Goal: Navigation & Orientation: Find specific page/section

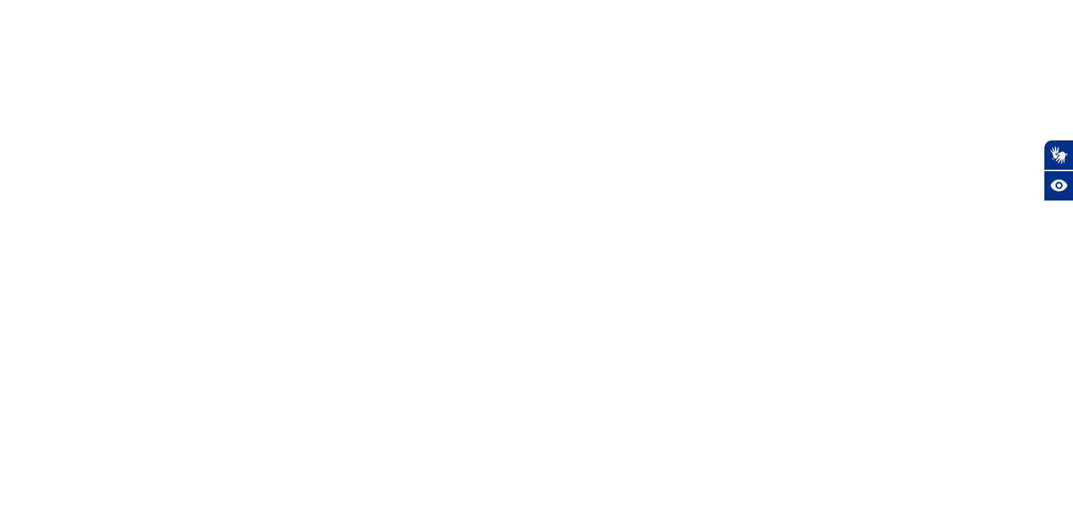
select select
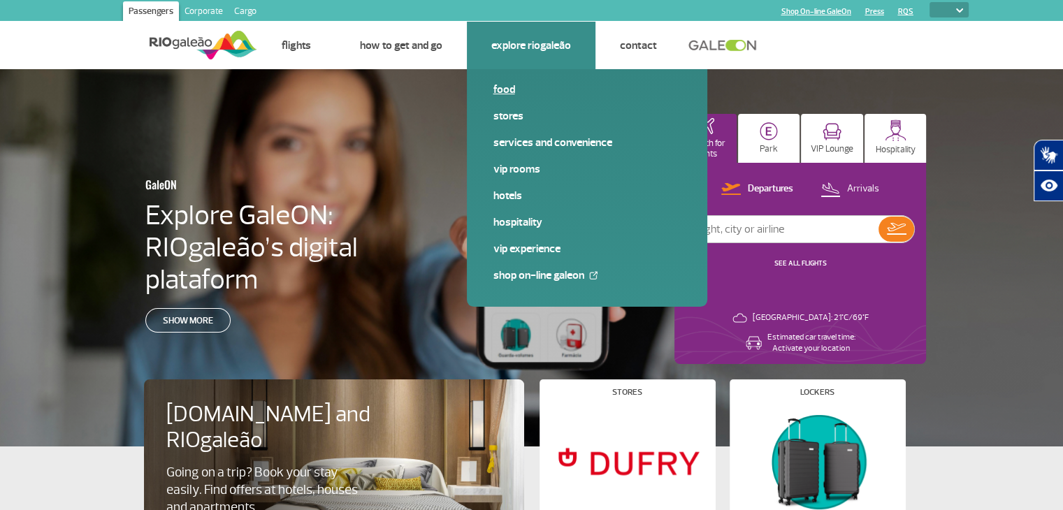
click at [506, 93] on link "Food" at bounding box center [586, 89] width 187 height 15
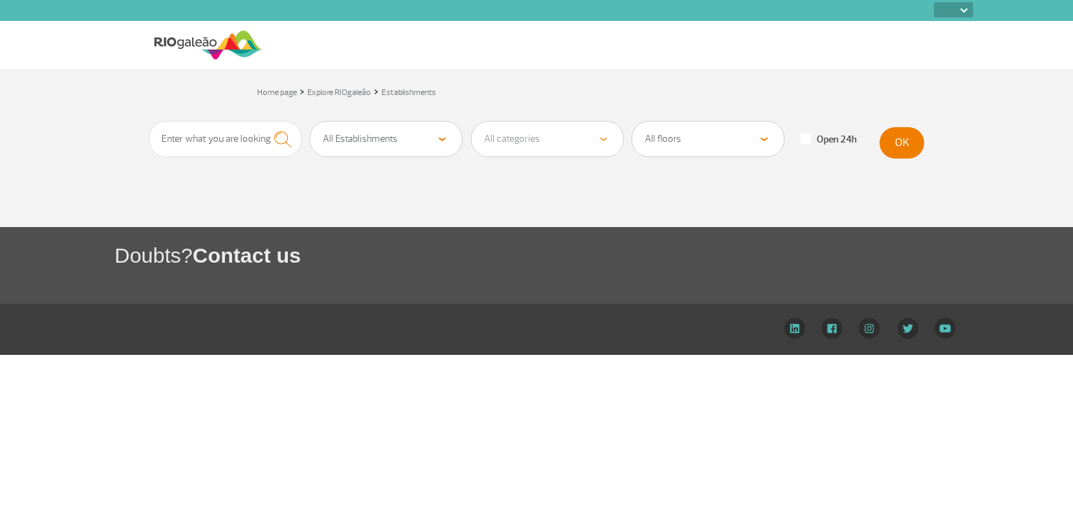
select select
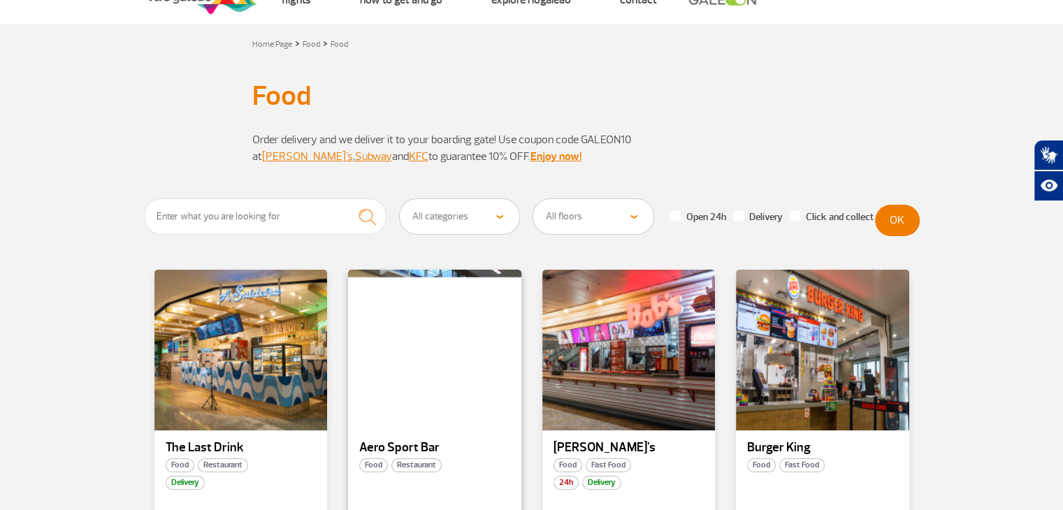
scroll to position [70, 0]
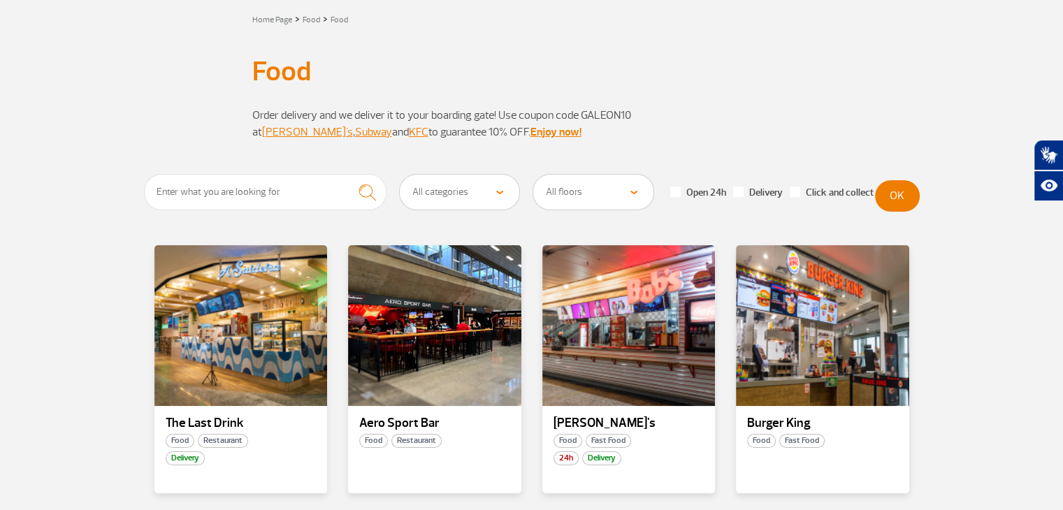
click at [632, 194] on select "All floors Public Area (Before Security Inspection/X-Ray) Public Area Arrivals …" at bounding box center [593, 192] width 120 height 35
select select "84"
click at [533, 175] on select "All floors Public Area (Before Security Inspection/X-Ray) Public Area Arrivals …" at bounding box center [593, 192] width 120 height 35
click at [635, 188] on select "All floors Public Area (Before Security Inspection/X-Ray) Public Area Arrivals …" at bounding box center [593, 192] width 120 height 35
click at [844, 135] on div "Order delivery and we deliver it to your boarding gate! Use coupon code GALEON1…" at bounding box center [531, 132] width 775 height 84
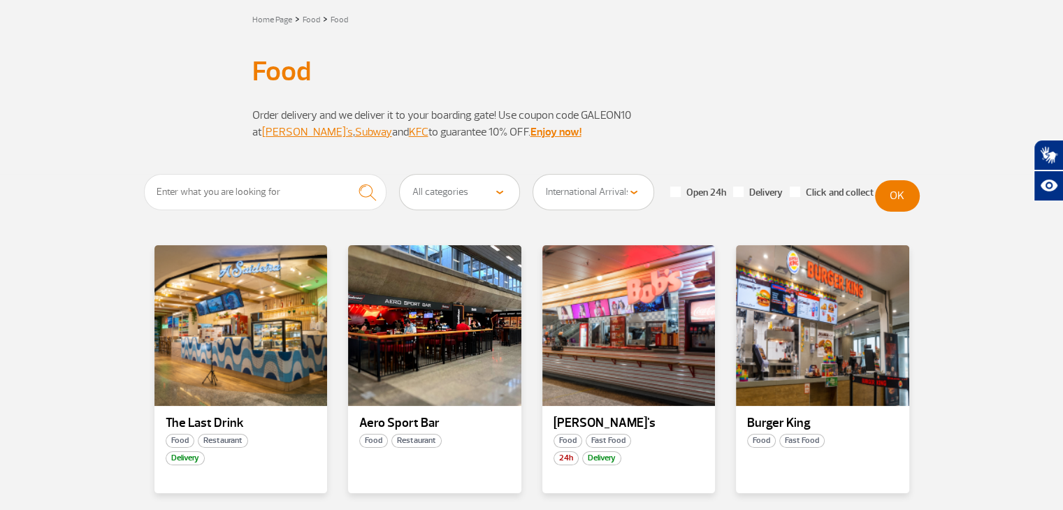
click at [678, 194] on span at bounding box center [675, 192] width 10 height 10
checkbox input "true"
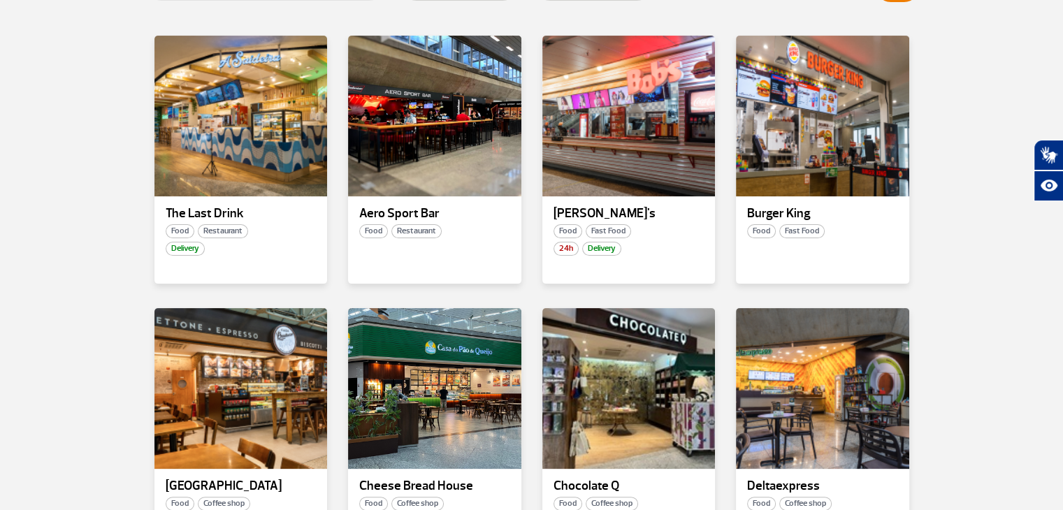
scroll to position [0, 0]
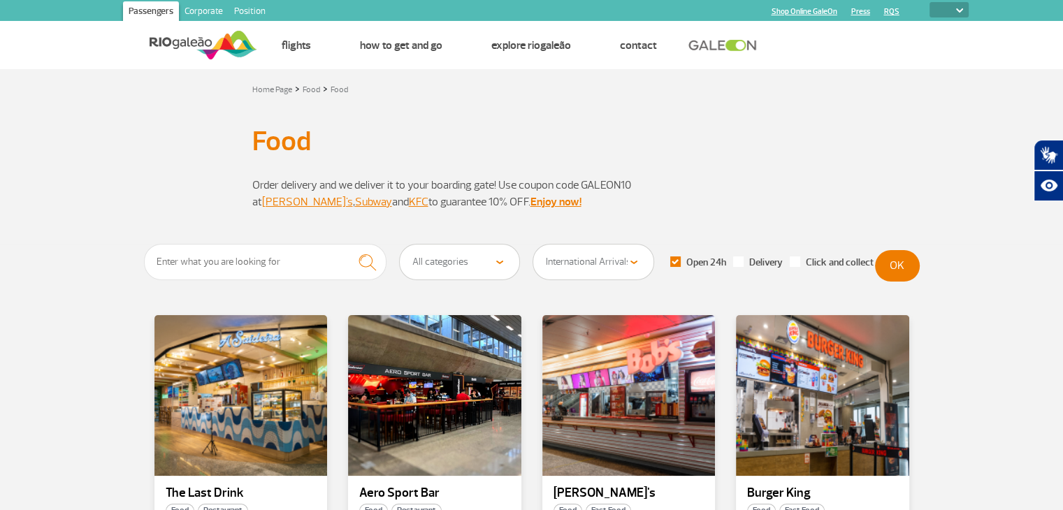
click at [632, 258] on select "All floors Public Area (Before Security Inspection/X-Ray) Public Area Arrivals …" at bounding box center [593, 262] width 120 height 35
select select
click at [533, 245] on select "All floors Public Area (Before Security Inspection/X-Ray) Public Area Arrivals …" at bounding box center [593, 262] width 120 height 35
click at [497, 260] on select "All categories Coffee shop Fast Food Restaurant Souvenir Convenience shop" at bounding box center [460, 262] width 120 height 35
click at [330, 261] on input "text" at bounding box center [265, 262] width 243 height 36
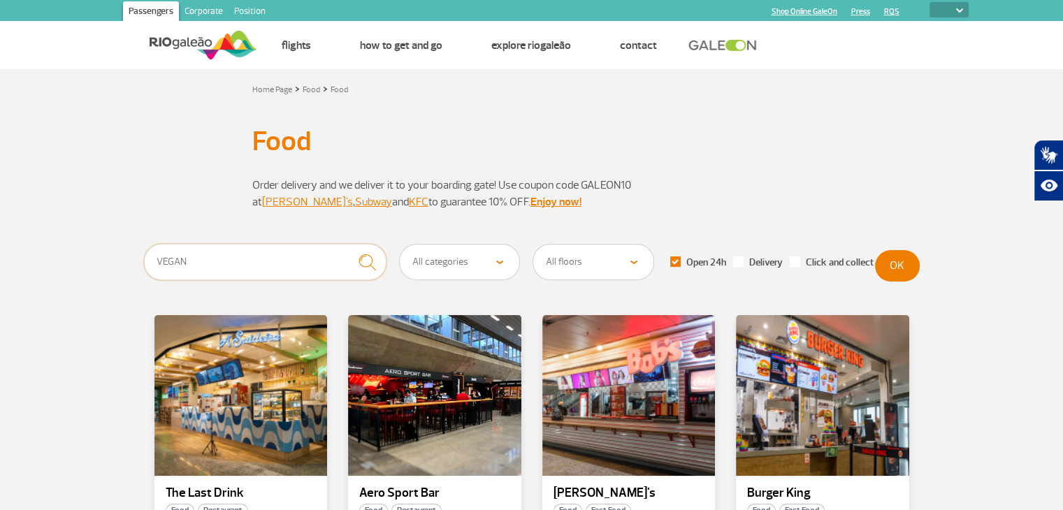
type input "VEGAN"
click at [905, 261] on button "OK" at bounding box center [897, 265] width 45 height 31
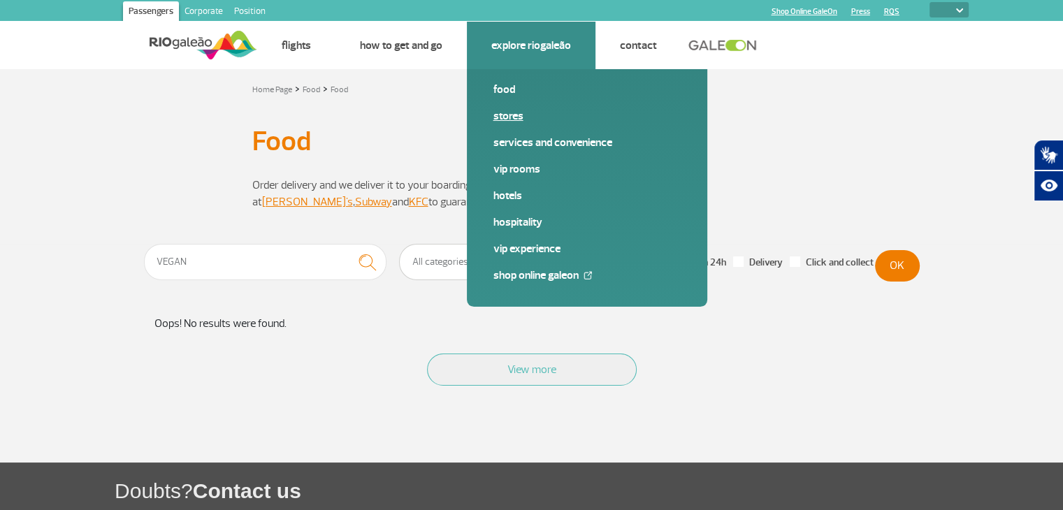
click at [522, 114] on font "Stores" at bounding box center [508, 116] width 30 height 14
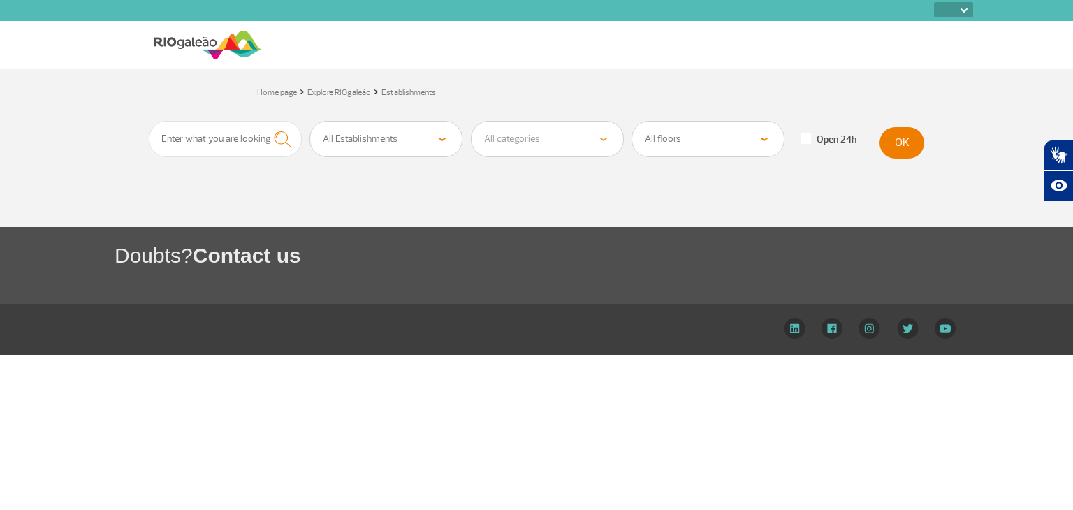
select select
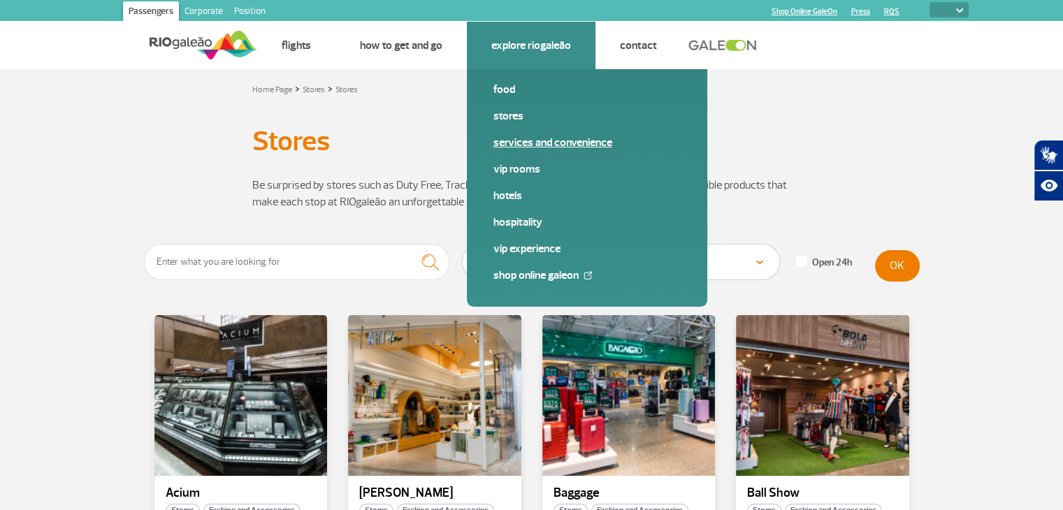
click at [525, 140] on font "Services and Convenience" at bounding box center [552, 143] width 119 height 14
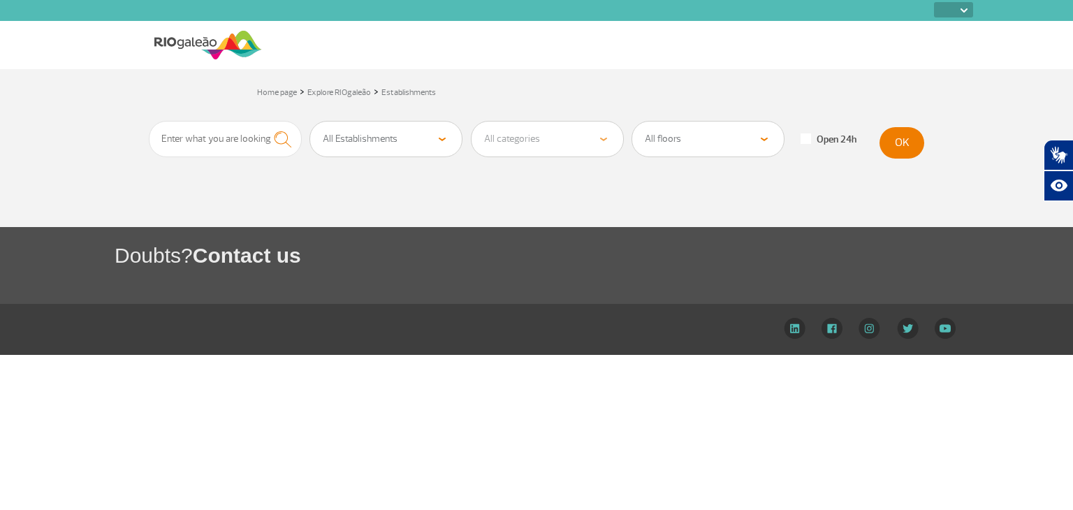
select select
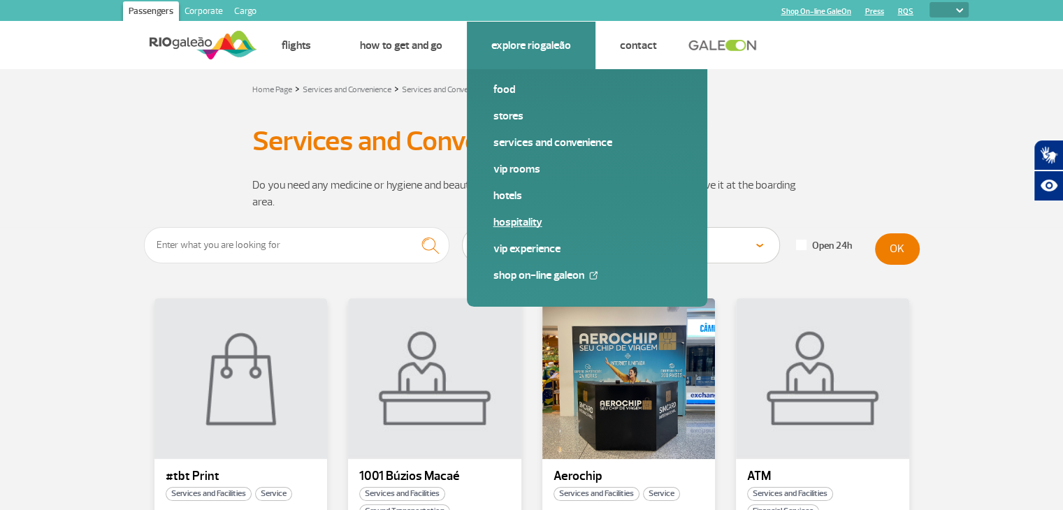
click at [516, 224] on link "Hospitality" at bounding box center [586, 221] width 187 height 15
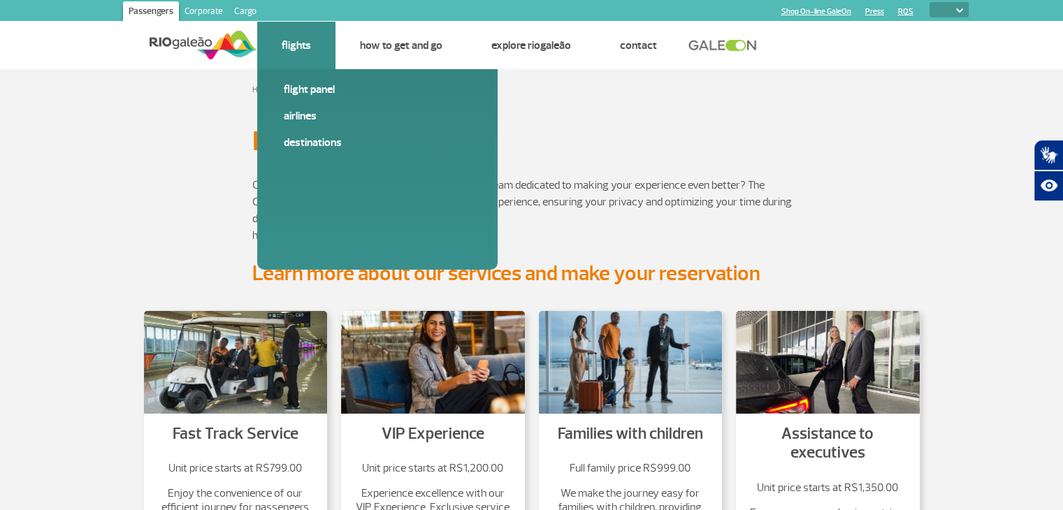
click at [304, 45] on link "Flights" at bounding box center [296, 45] width 29 height 14
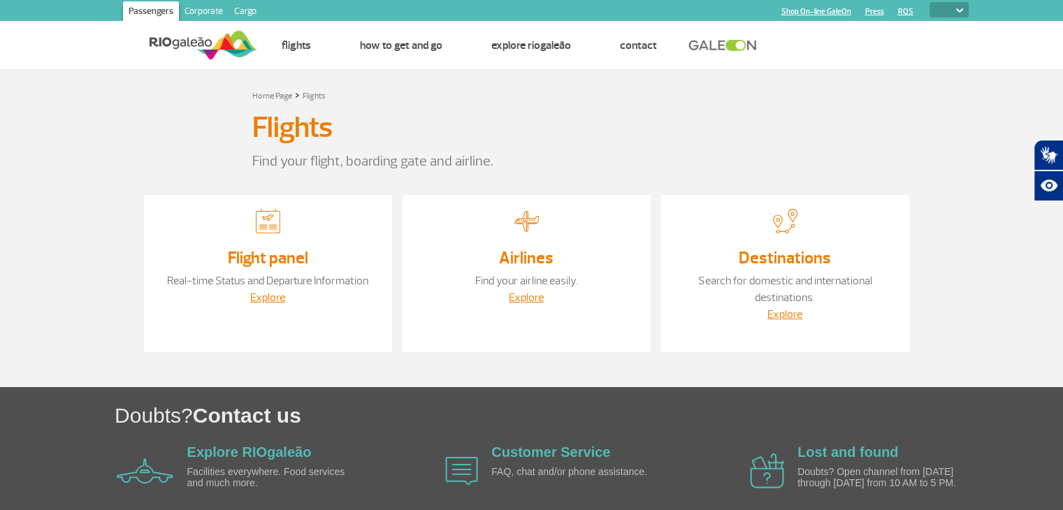
click at [669, 92] on div "Home Page > Flights" at bounding box center [531, 95] width 559 height 17
click at [197, 39] on img at bounding box center [204, 45] width 108 height 34
